Goal: Task Accomplishment & Management: Use online tool/utility

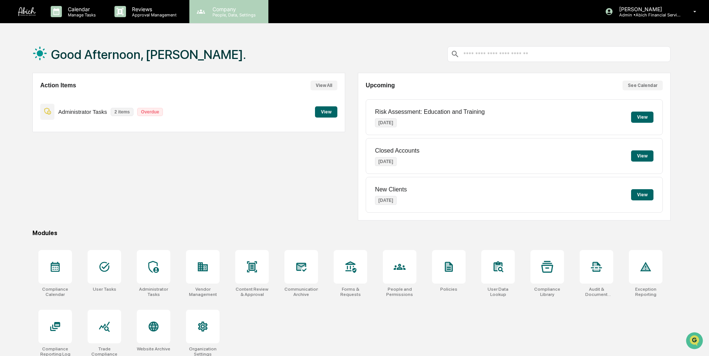
click at [227, 16] on p "People, Data, Settings" at bounding box center [233, 14] width 53 height 5
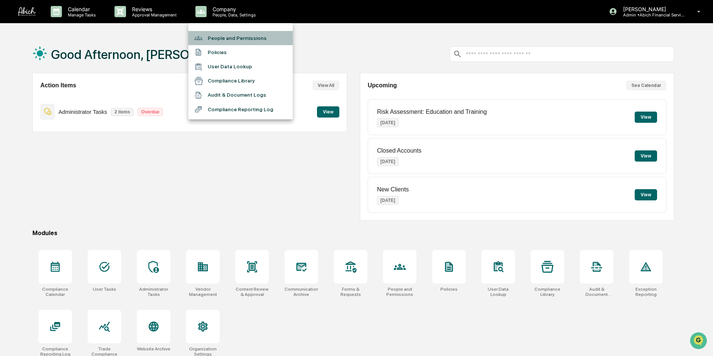
click at [223, 35] on li "People and Permissions" at bounding box center [240, 38] width 104 height 14
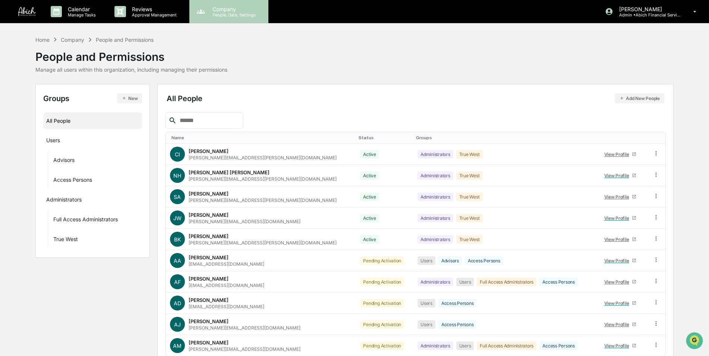
click at [224, 13] on p "People, Data, Settings" at bounding box center [233, 14] width 53 height 5
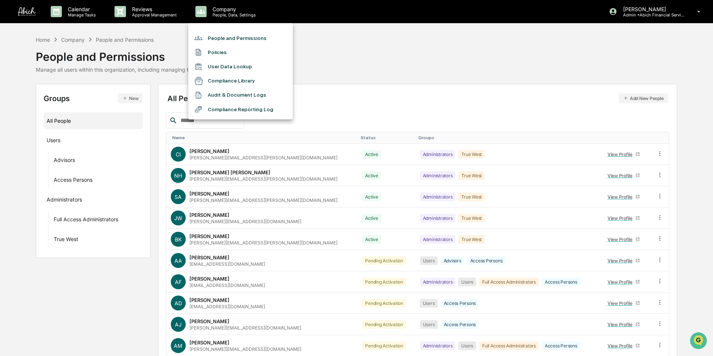
click at [223, 37] on li "People and Permissions" at bounding box center [240, 38] width 104 height 14
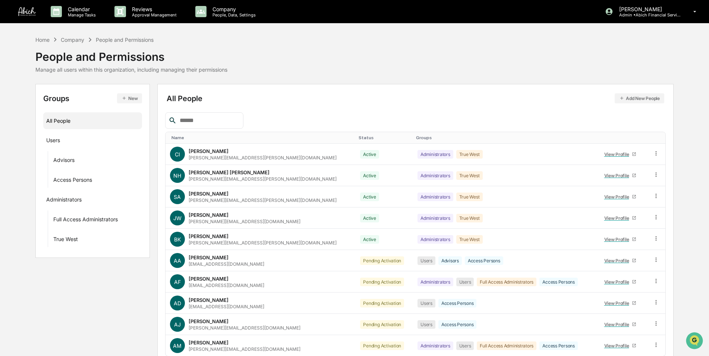
click at [642, 101] on button "Add New People" at bounding box center [640, 98] width 50 height 10
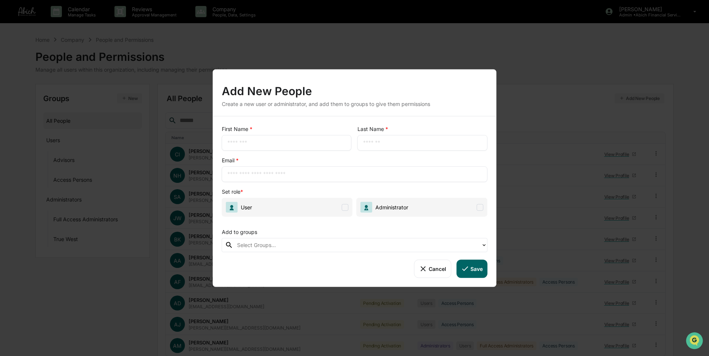
click at [244, 143] on input "text" at bounding box center [287, 142] width 119 height 7
click at [404, 94] on div "Add New People" at bounding box center [355, 87] width 266 height 19
click at [291, 245] on div at bounding box center [357, 245] width 241 height 9
click at [291, 225] on div "Add to groups" at bounding box center [355, 230] width 266 height 15
click at [345, 209] on span at bounding box center [345, 207] width 7 height 7
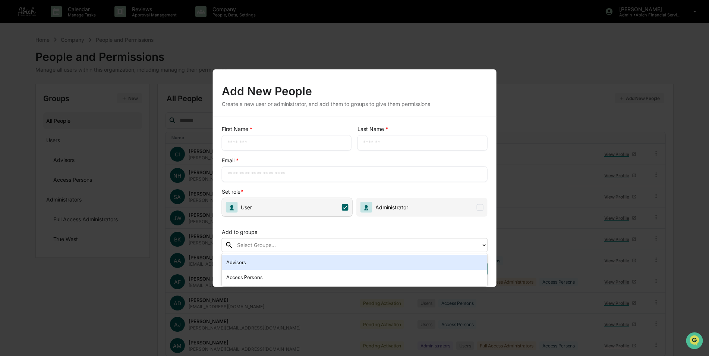
click at [340, 243] on div at bounding box center [357, 245] width 241 height 9
click at [321, 223] on div "Add to groups" at bounding box center [355, 230] width 266 height 15
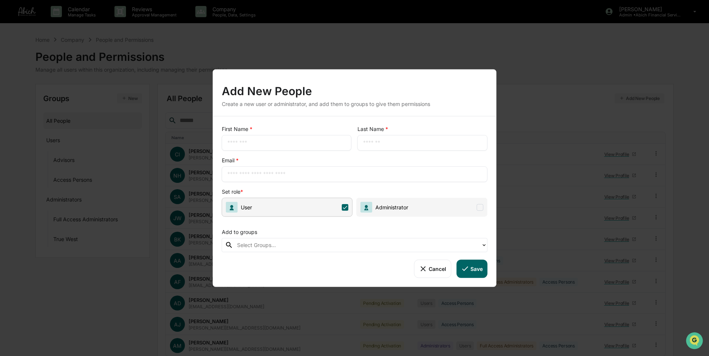
click at [427, 267] on icon at bounding box center [423, 268] width 8 height 8
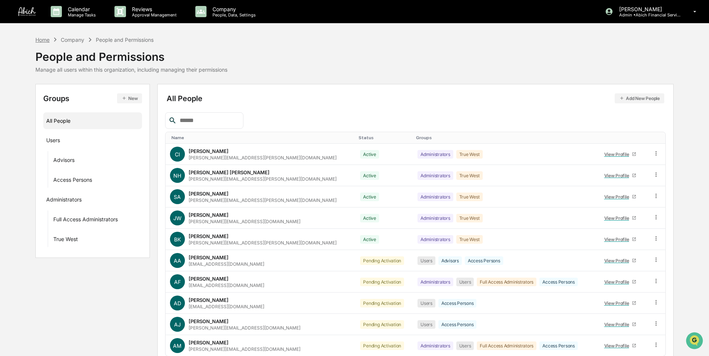
click at [39, 38] on div "Home" at bounding box center [42, 40] width 14 height 6
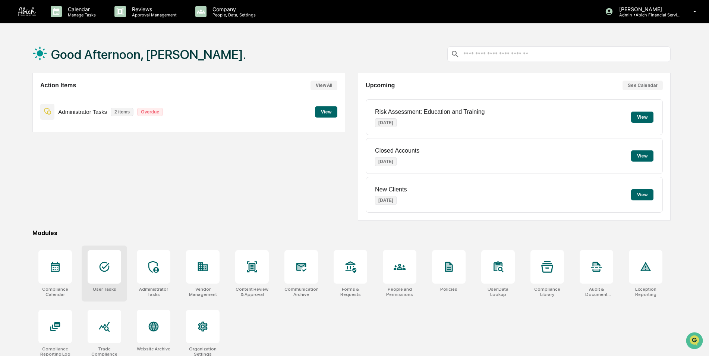
click at [100, 258] on div at bounding box center [105, 267] width 34 height 34
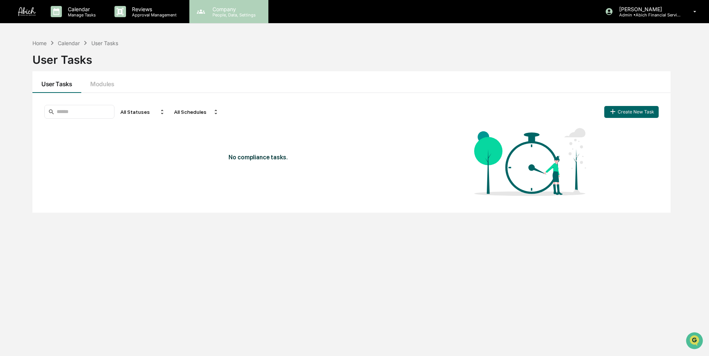
click at [225, 21] on div "Company People, Data, Settings" at bounding box center [228, 11] width 79 height 23
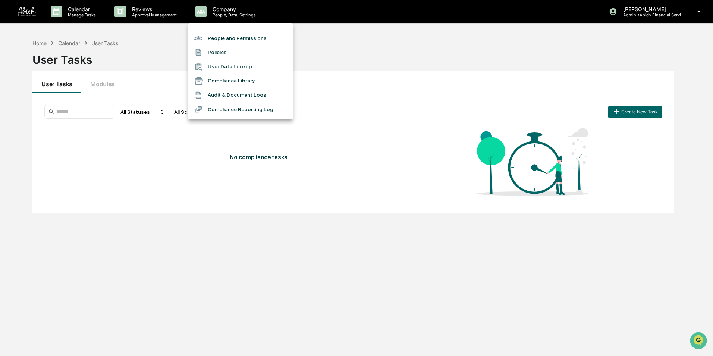
click at [227, 35] on li "People and Permissions" at bounding box center [240, 38] width 104 height 14
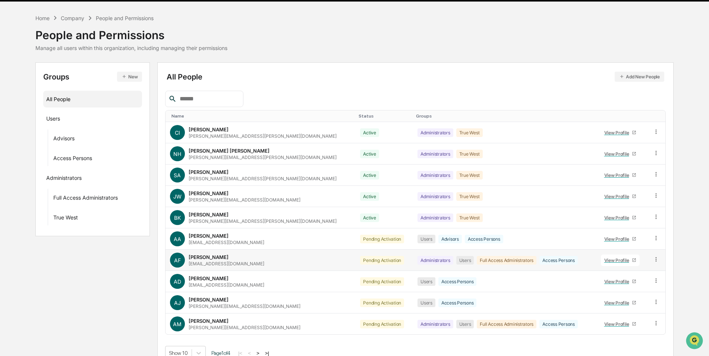
scroll to position [34, 0]
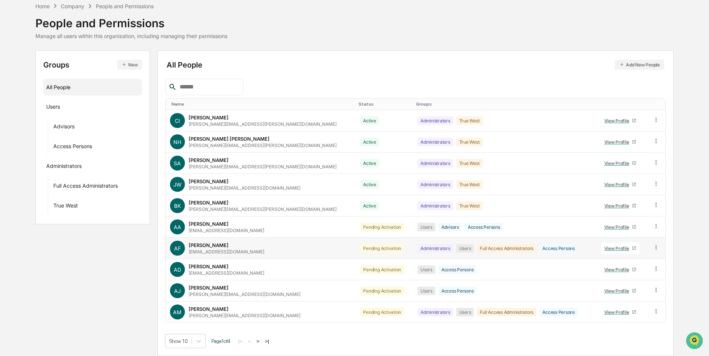
click at [633, 248] on icon at bounding box center [634, 248] width 3 height 3
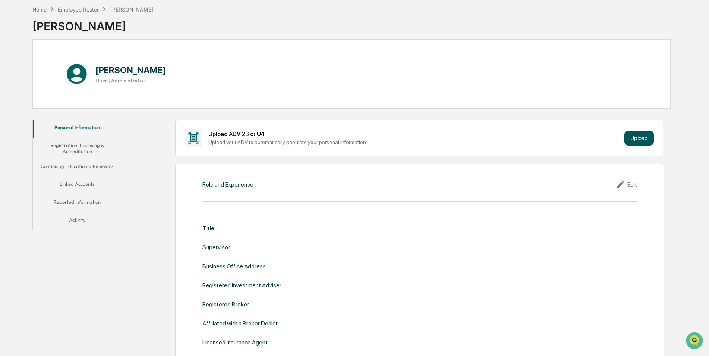
click at [637, 133] on button "Upload" at bounding box center [639, 138] width 29 height 15
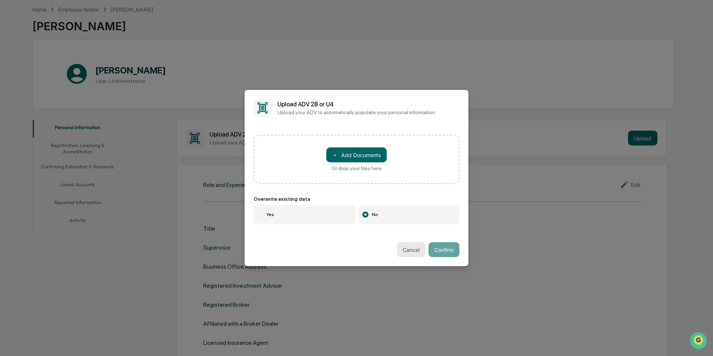
click at [412, 254] on button "Cancel" at bounding box center [411, 249] width 29 height 15
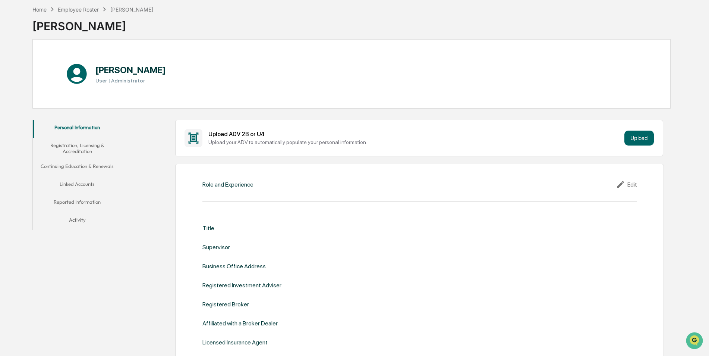
click at [38, 8] on div "Home" at bounding box center [39, 9] width 14 height 6
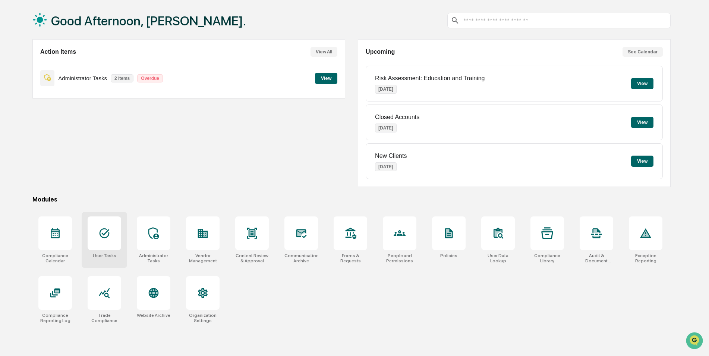
click at [107, 234] on icon at bounding box center [104, 233] width 12 height 12
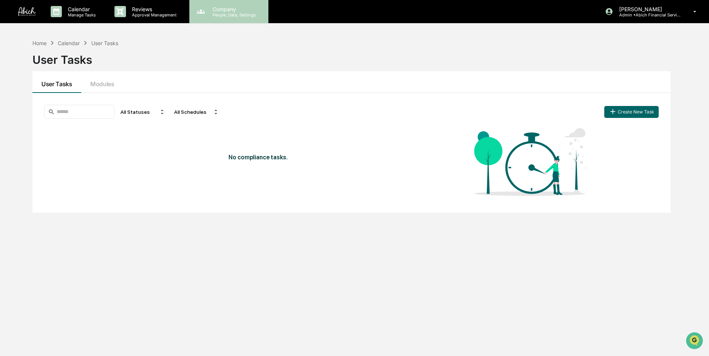
click at [223, 13] on p "People, Data, Settings" at bounding box center [233, 14] width 53 height 5
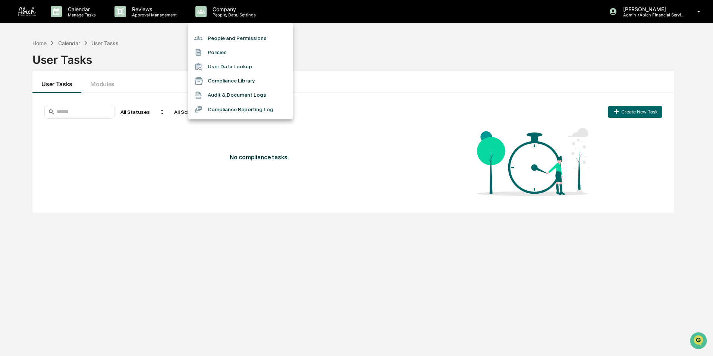
click at [213, 51] on li "Policies" at bounding box center [240, 52] width 104 height 14
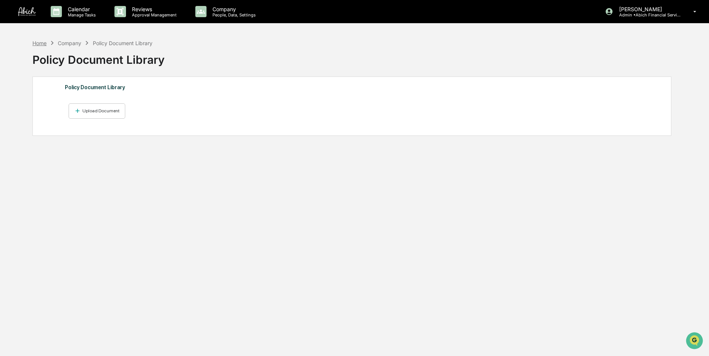
click at [38, 43] on div "Home" at bounding box center [39, 43] width 14 height 6
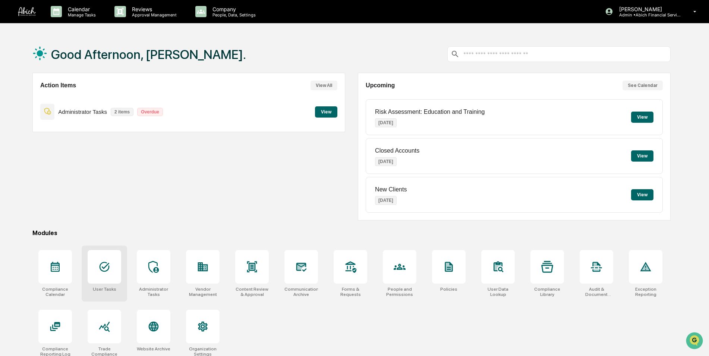
click at [100, 274] on div at bounding box center [105, 267] width 34 height 34
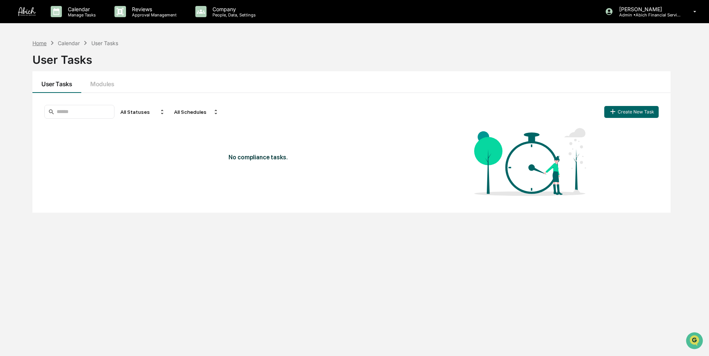
click at [43, 46] on div "Home" at bounding box center [39, 43] width 14 height 6
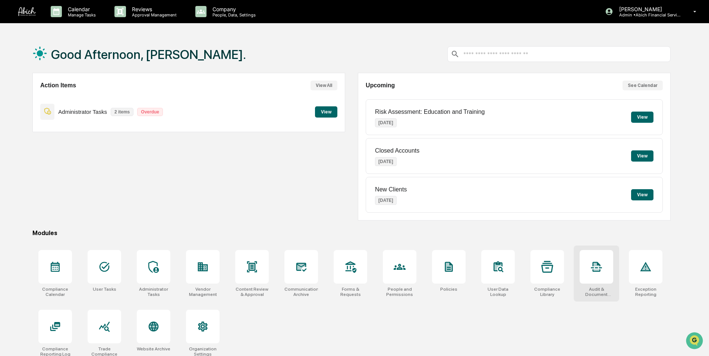
click at [597, 276] on div at bounding box center [597, 267] width 34 height 34
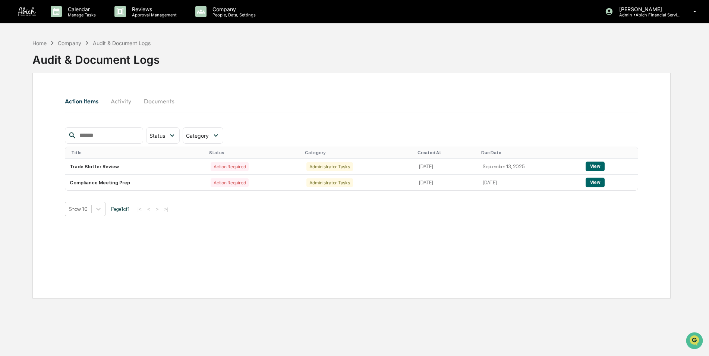
click at [166, 101] on button "Documents" at bounding box center [159, 101] width 43 height 18
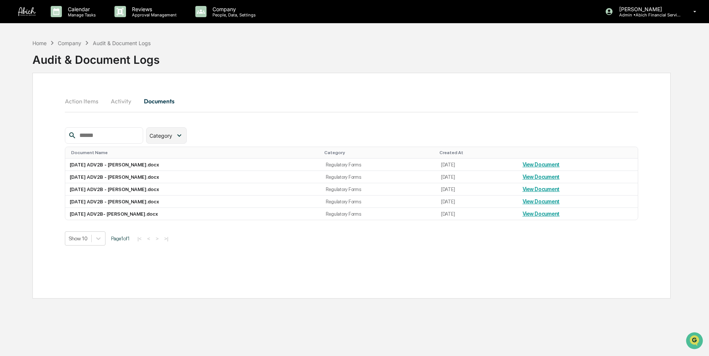
click at [172, 133] on span "Category" at bounding box center [161, 135] width 23 height 6
click at [257, 97] on div "Action Items Activity Documents" at bounding box center [352, 101] width 574 height 18
click at [39, 41] on div "Home" at bounding box center [39, 43] width 14 height 6
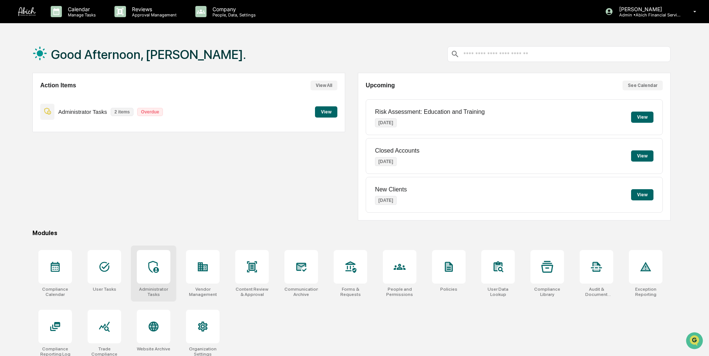
click at [150, 267] on icon at bounding box center [154, 267] width 12 height 12
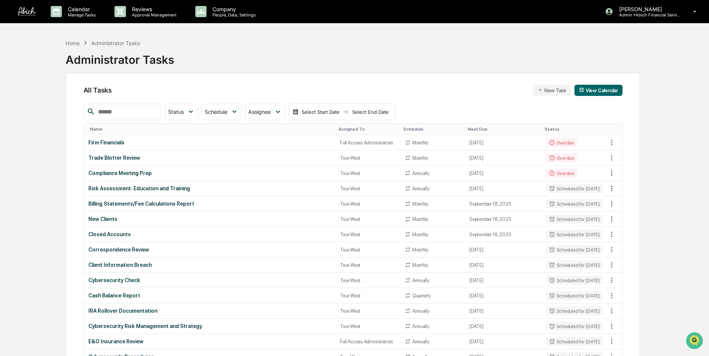
click at [128, 113] on input "text" at bounding box center [126, 112] width 63 height 10
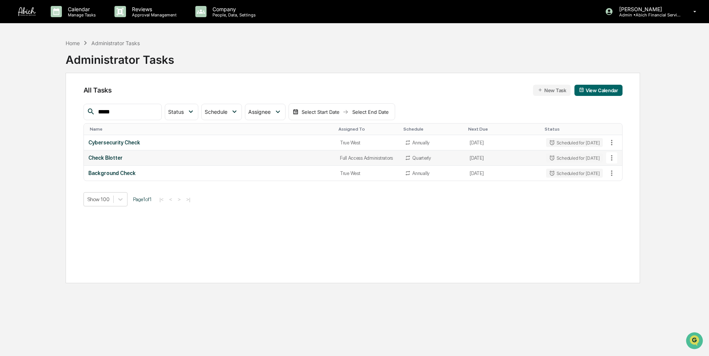
type input "*****"
click at [107, 155] on div "Check Blotter" at bounding box center [209, 158] width 243 height 6
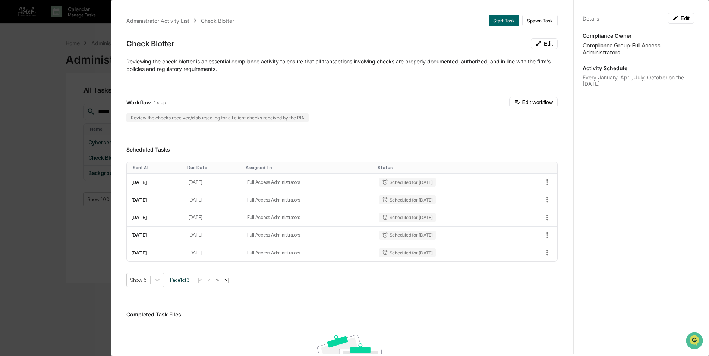
click at [38, 151] on div "Administrator Activity List Check Blotter Start Task Spawn Task Check Blotter E…" at bounding box center [354, 178] width 709 height 356
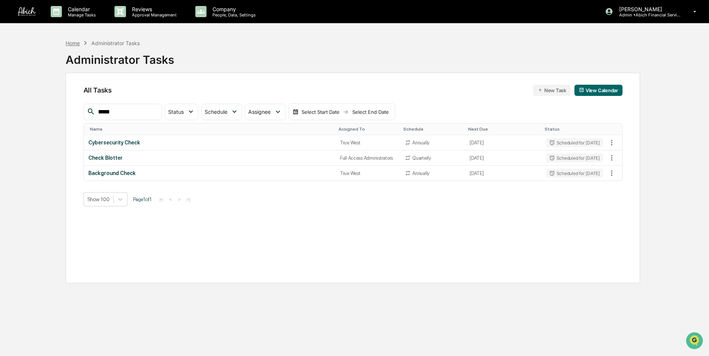
click at [72, 45] on div "Home" at bounding box center [73, 43] width 14 height 6
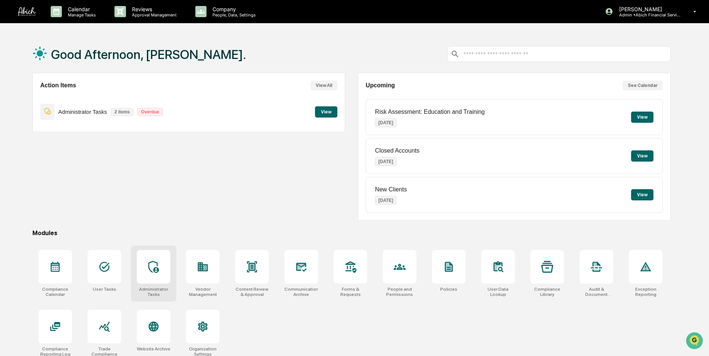
click at [152, 267] on icon at bounding box center [154, 267] width 12 height 12
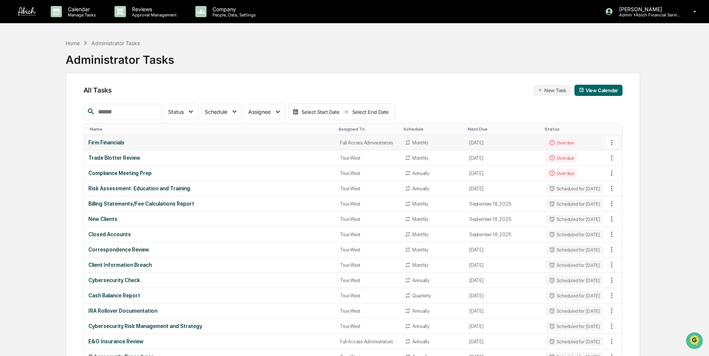
click at [154, 141] on div "Firm Financials" at bounding box center [209, 142] width 243 height 6
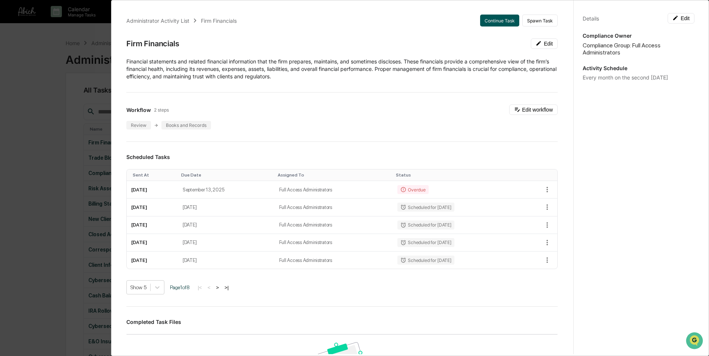
click at [498, 18] on button "Continue Task" at bounding box center [499, 21] width 39 height 12
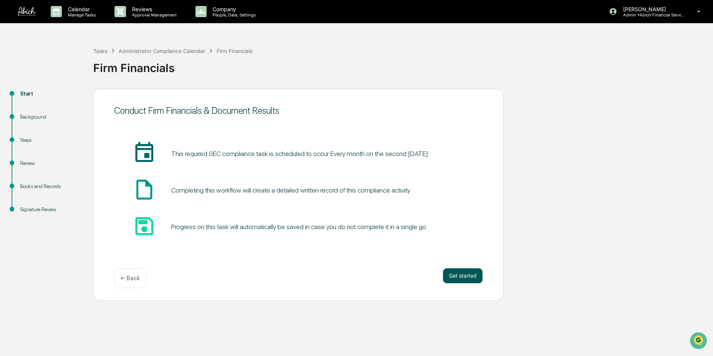
click at [469, 276] on button "Get started" at bounding box center [463, 275] width 40 height 15
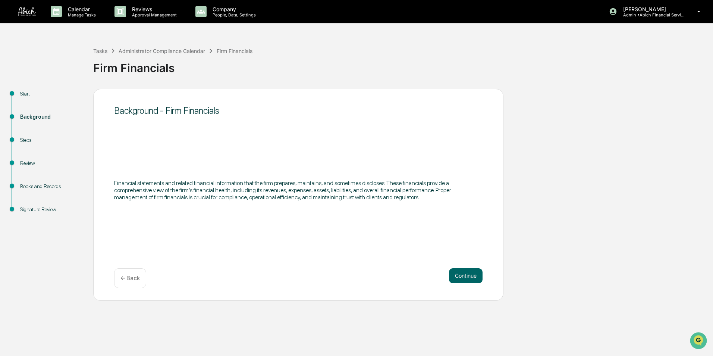
click at [469, 276] on button "Continue" at bounding box center [466, 275] width 34 height 15
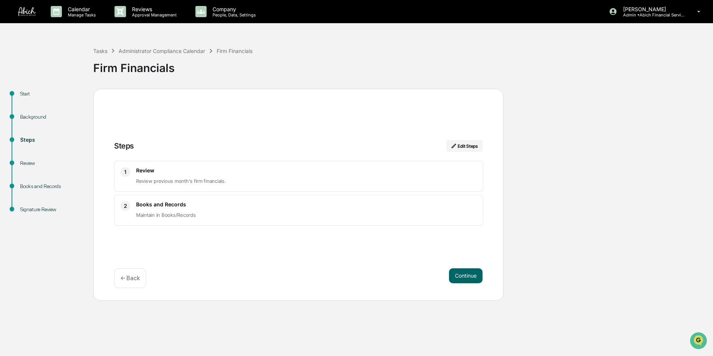
click at [469, 276] on button "Continue" at bounding box center [466, 275] width 34 height 15
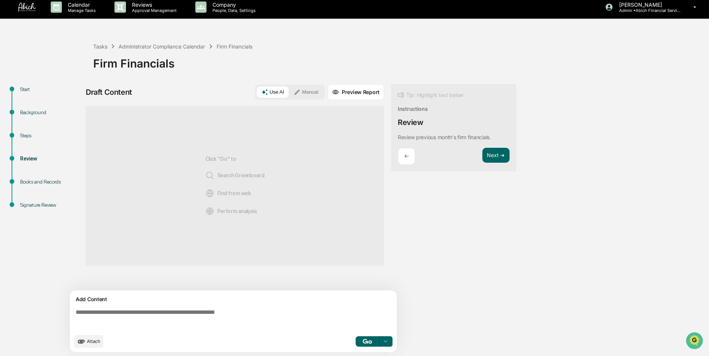
scroll to position [6, 0]
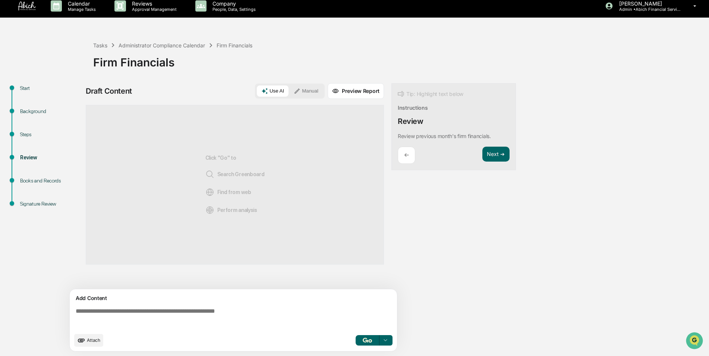
click at [309, 90] on button "Manual" at bounding box center [306, 90] width 34 height 11
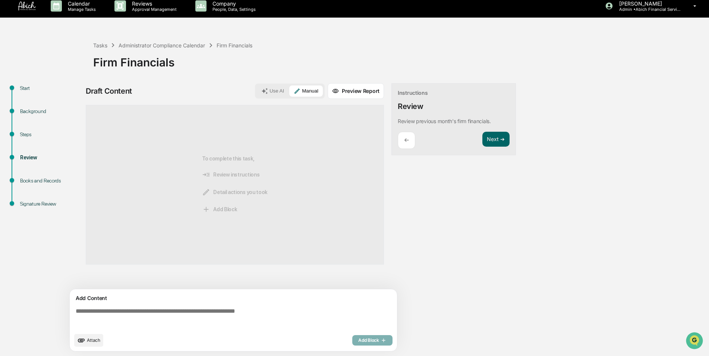
click at [99, 316] on textarea at bounding box center [235, 318] width 324 height 27
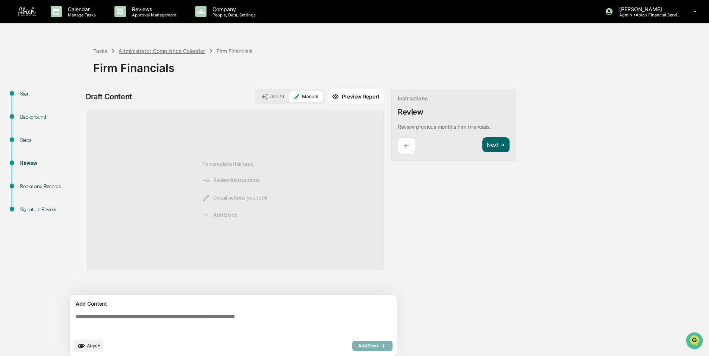
click at [142, 48] on div "Administrator Compliance Calendar" at bounding box center [162, 51] width 87 height 6
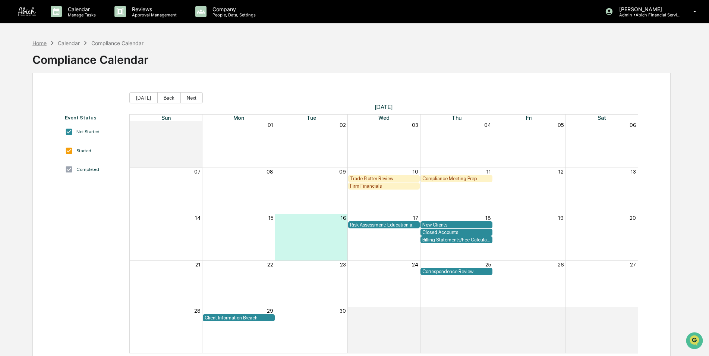
click at [43, 44] on div "Home" at bounding box center [39, 43] width 14 height 6
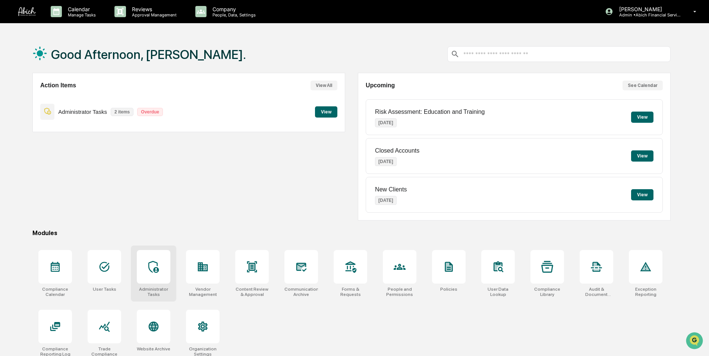
click at [153, 275] on div at bounding box center [154, 267] width 34 height 34
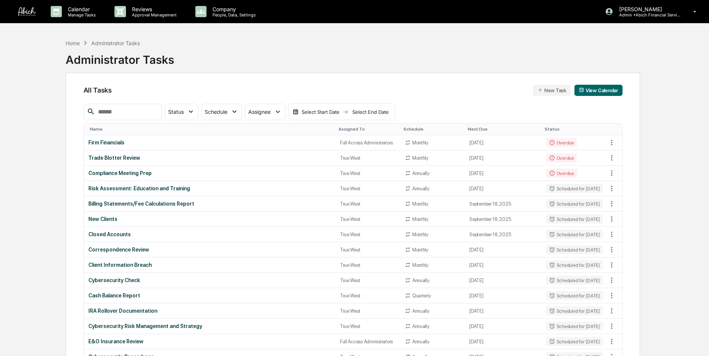
click at [112, 112] on input "text" at bounding box center [126, 112] width 63 height 10
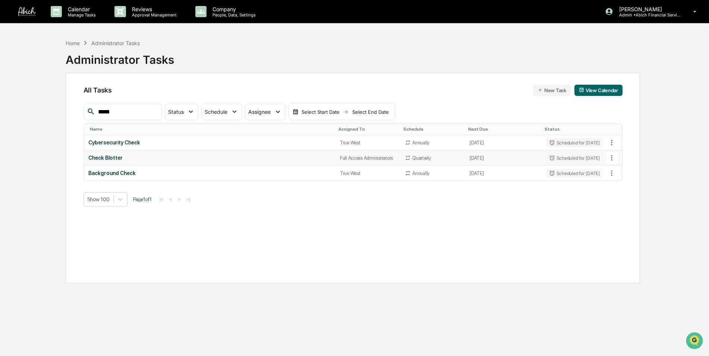
type input "*****"
click at [138, 159] on div "Check Blotter" at bounding box center [209, 158] width 243 height 6
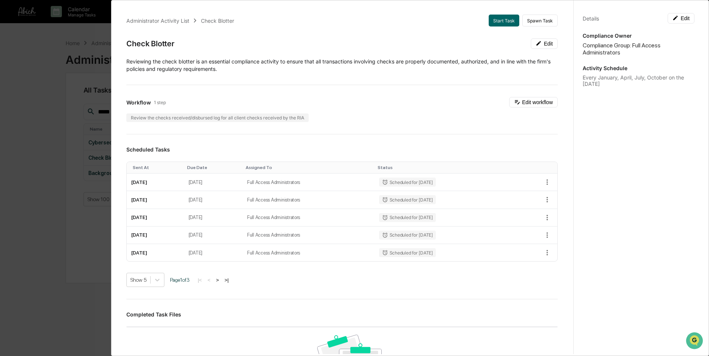
click at [41, 150] on div "Administrator Activity List Check Blotter Start Task Spawn Task Check Blotter E…" at bounding box center [354, 178] width 709 height 356
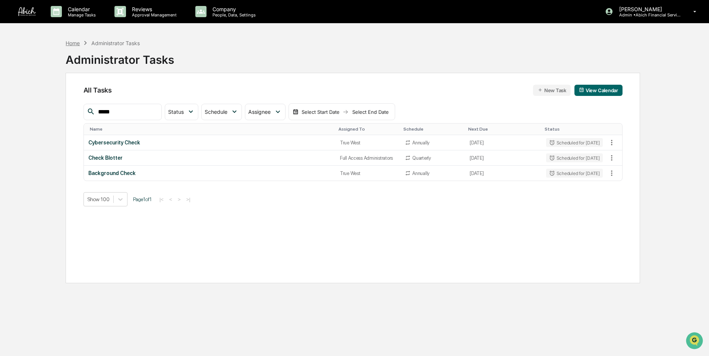
click at [76, 45] on div "Home" at bounding box center [73, 43] width 14 height 6
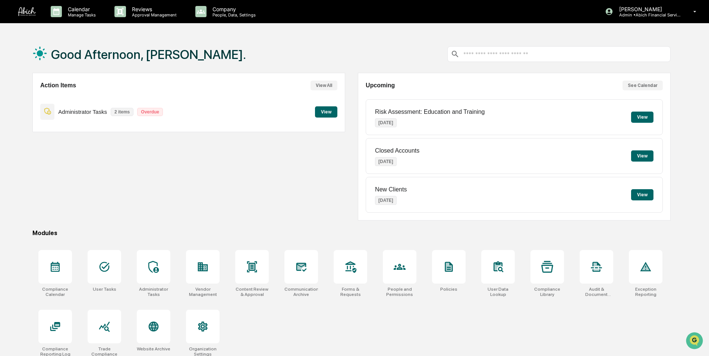
scroll to position [35, 0]
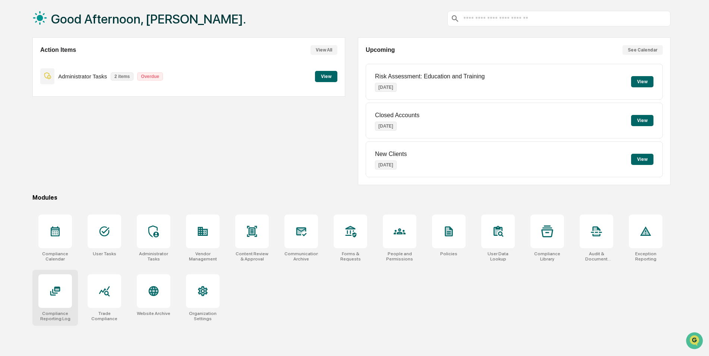
click at [56, 302] on div at bounding box center [55, 291] width 34 height 34
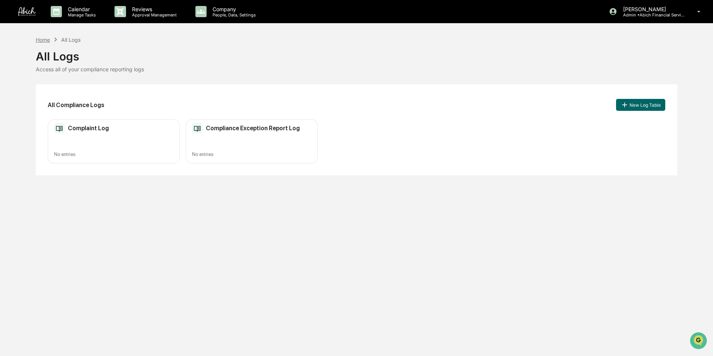
click at [43, 40] on div "Home" at bounding box center [43, 40] width 14 height 6
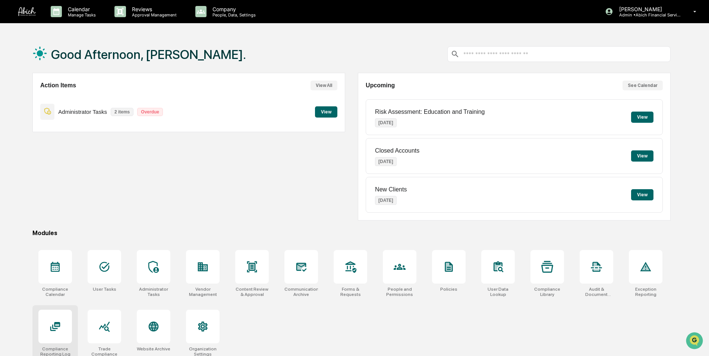
scroll to position [35, 0]
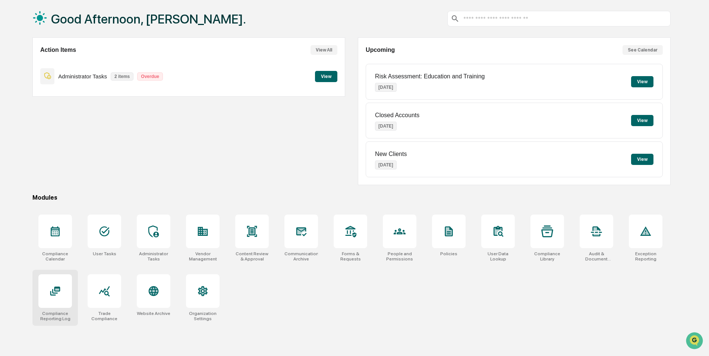
click at [51, 295] on icon at bounding box center [55, 291] width 12 height 12
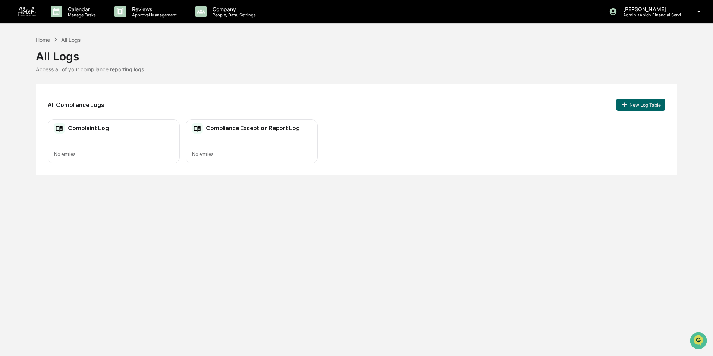
click at [246, 144] on div "Compliance Exception Report Log No entries" at bounding box center [252, 141] width 132 height 44
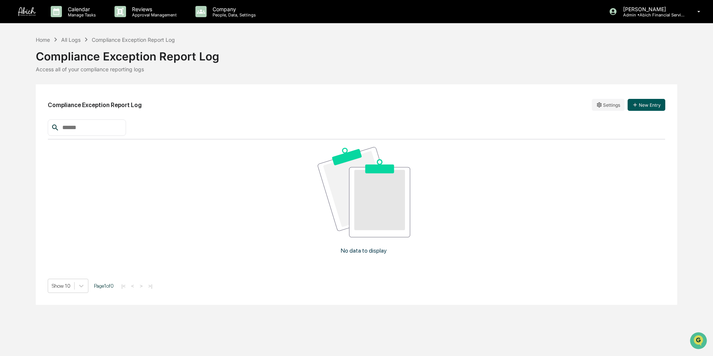
click at [644, 103] on button "New Entry" at bounding box center [647, 105] width 38 height 12
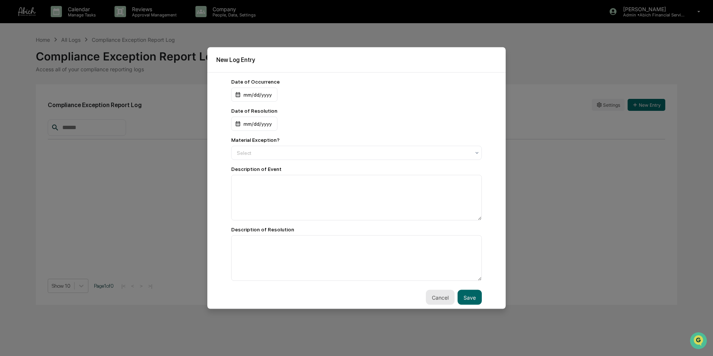
click at [432, 299] on button "Cancel" at bounding box center [440, 297] width 29 height 15
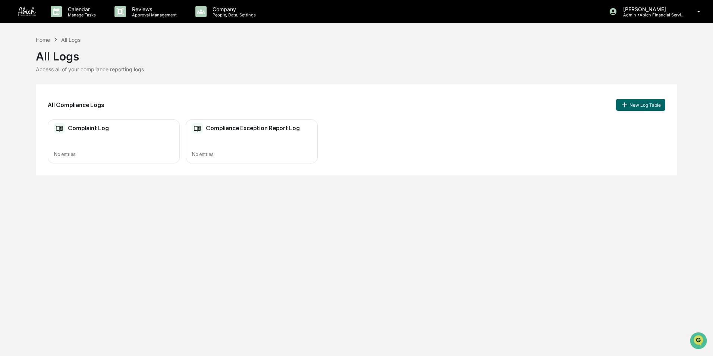
click at [78, 141] on div "Complaint Log No entries" at bounding box center [114, 141] width 132 height 44
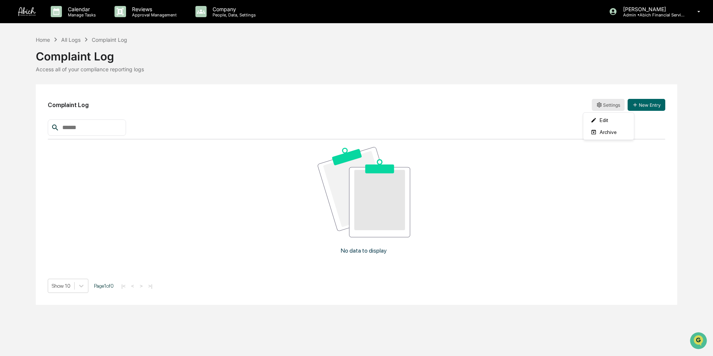
click at [603, 107] on html "Calendar Manage Tasks Reviews Approval Management Company People, Data, Setting…" at bounding box center [356, 178] width 713 height 356
click at [512, 94] on html "Calendar Manage Tasks Reviews Approval Management Company People, Data, Setting…" at bounding box center [356, 178] width 713 height 356
click at [640, 106] on button "New Entry" at bounding box center [647, 105] width 38 height 12
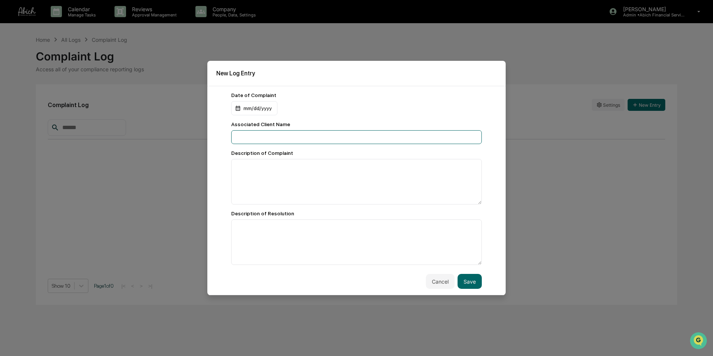
click at [289, 139] on input at bounding box center [356, 137] width 251 height 14
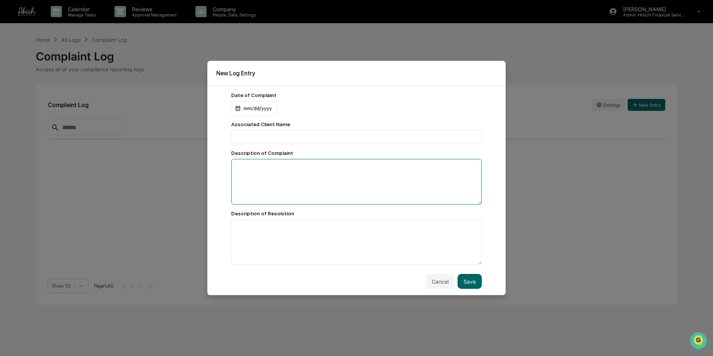
click at [468, 168] on textarea at bounding box center [356, 182] width 251 height 46
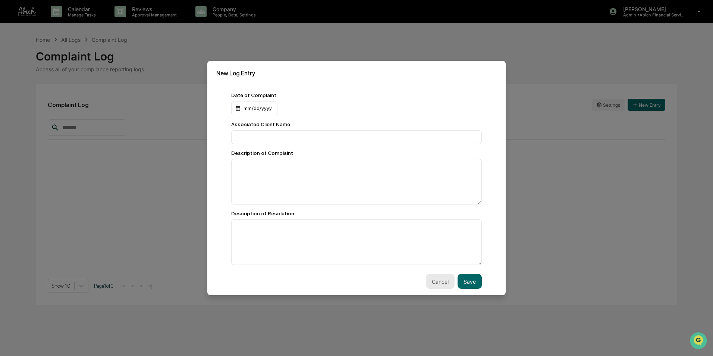
click at [436, 279] on button "Cancel" at bounding box center [440, 281] width 29 height 15
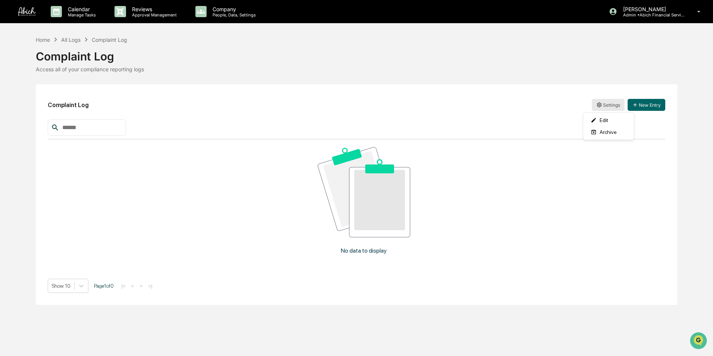
click at [603, 101] on html "Calendar Manage Tasks Reviews Approval Management Company People, Data, Setting…" at bounding box center [356, 178] width 713 height 356
click at [498, 112] on html "Calendar Manage Tasks Reviews Approval Management Company People, Data, Setting…" at bounding box center [356, 178] width 713 height 356
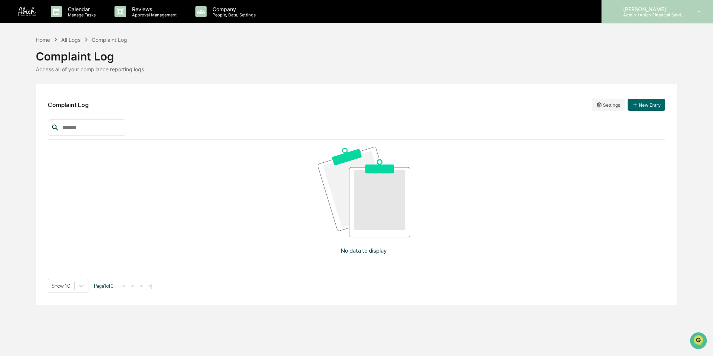
click at [648, 19] on div "Caroline Iannucci Admin • Abich Financial Services" at bounding box center [658, 11] width 112 height 23
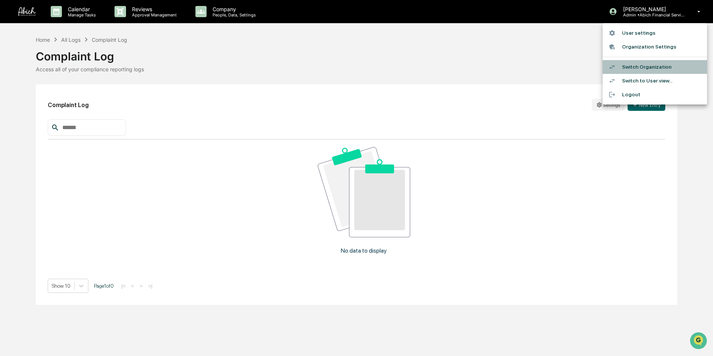
click at [641, 68] on li "Switch Organization" at bounding box center [655, 67] width 104 height 14
